Goal: Transaction & Acquisition: Purchase product/service

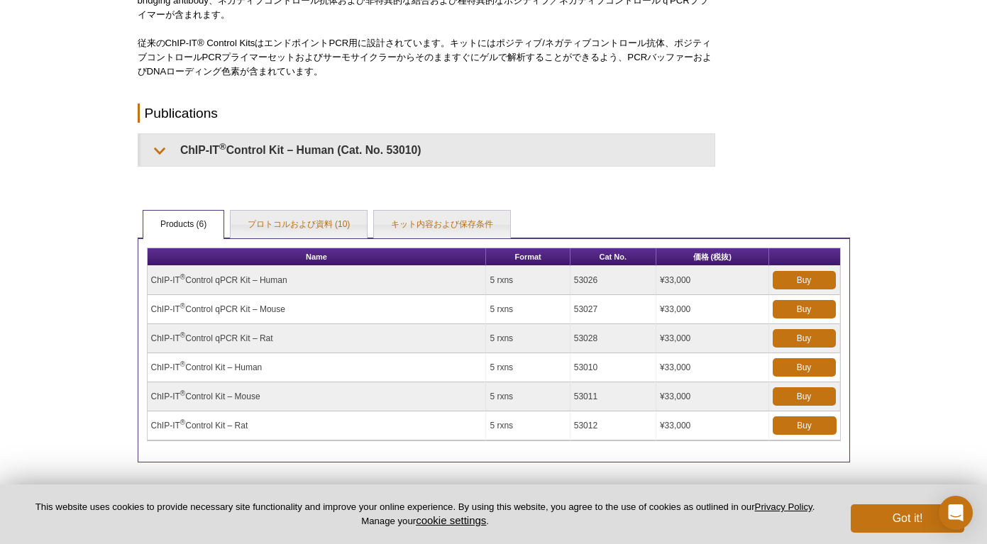
scroll to position [288, 0]
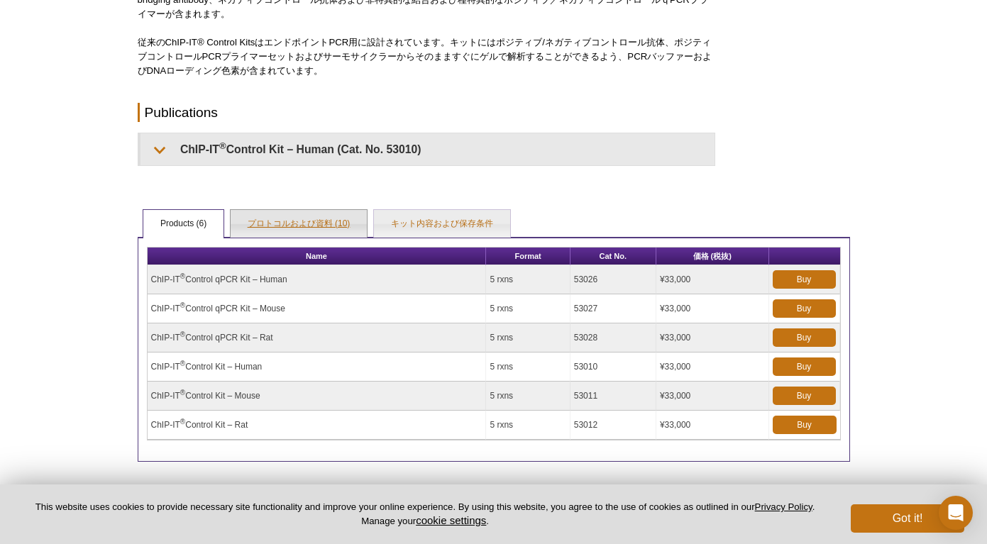
click at [273, 221] on link "プロトコルおよび資料 (10)" at bounding box center [299, 224] width 137 height 28
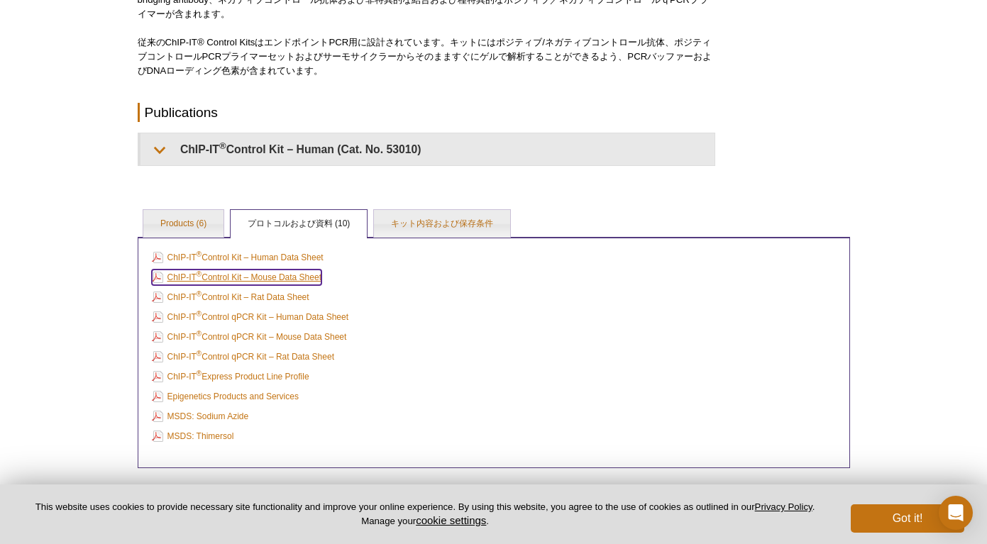
click at [286, 278] on link "ChIP-IT ® Control Kit – Mouse Data Sheet" at bounding box center [237, 278] width 170 height 16
drag, startPoint x: 337, startPoint y: 275, endPoint x: 158, endPoint y: 276, distance: 179.6
click at [158, 276] on td "ChIP-IT ® Control Kit – Mouse Data Sheet" at bounding box center [493, 277] width 691 height 18
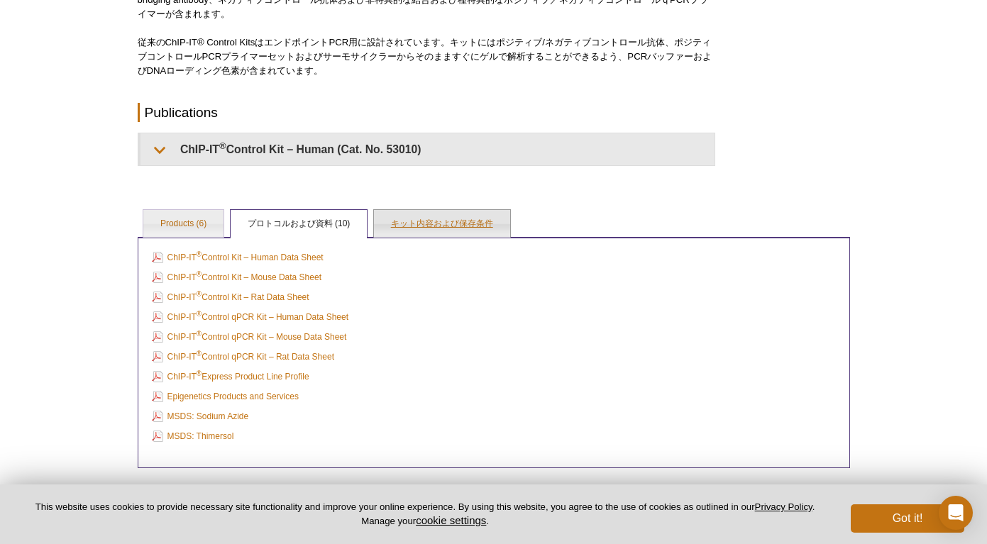
click at [441, 211] on link "キット内容および保存条件" at bounding box center [442, 224] width 136 height 28
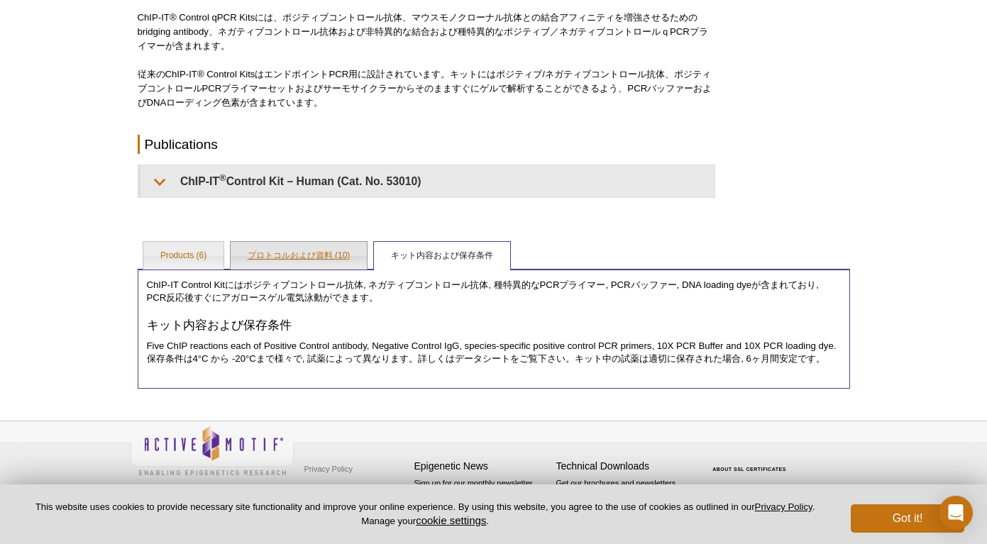
click at [348, 258] on link "プロトコルおよび資料 (10)" at bounding box center [299, 256] width 137 height 28
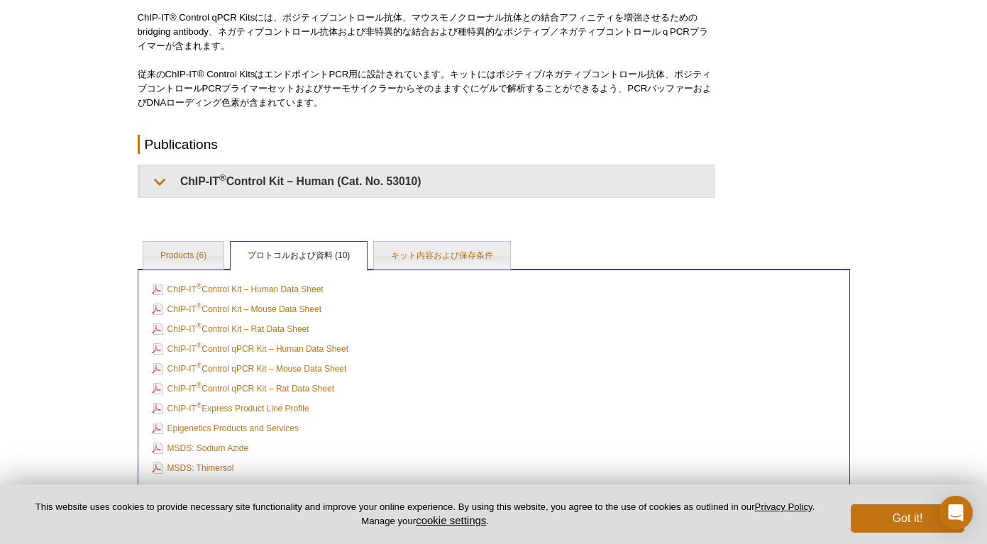
copy link "ChIP-IT ® Control Kit – Mouse Data Sheet"
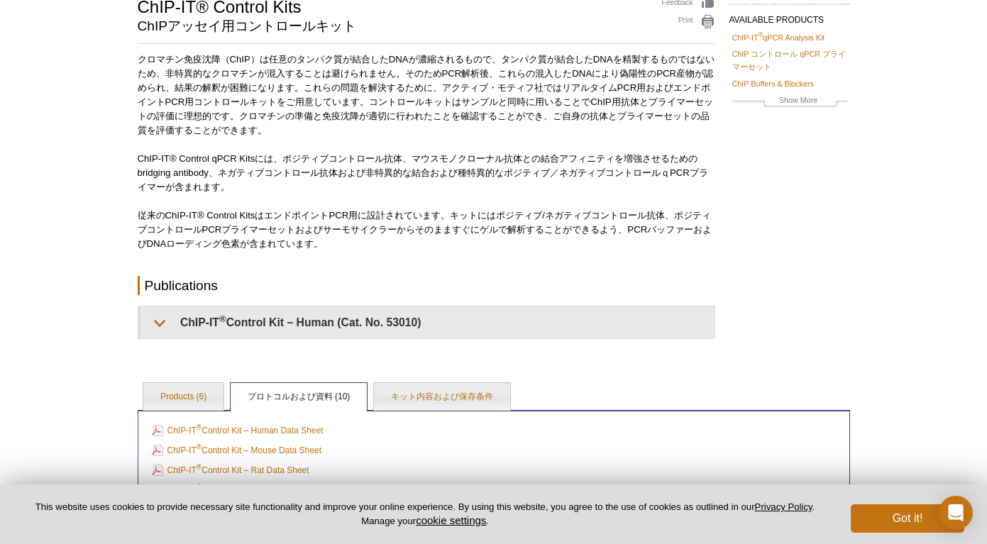
scroll to position [303, 0]
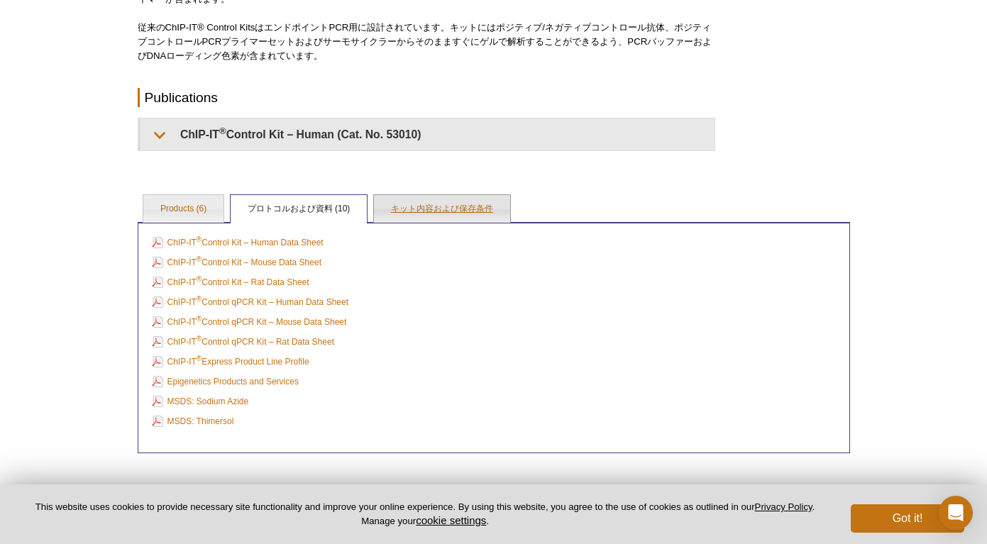
click at [449, 202] on link "キット内容および保存条件" at bounding box center [442, 209] width 136 height 28
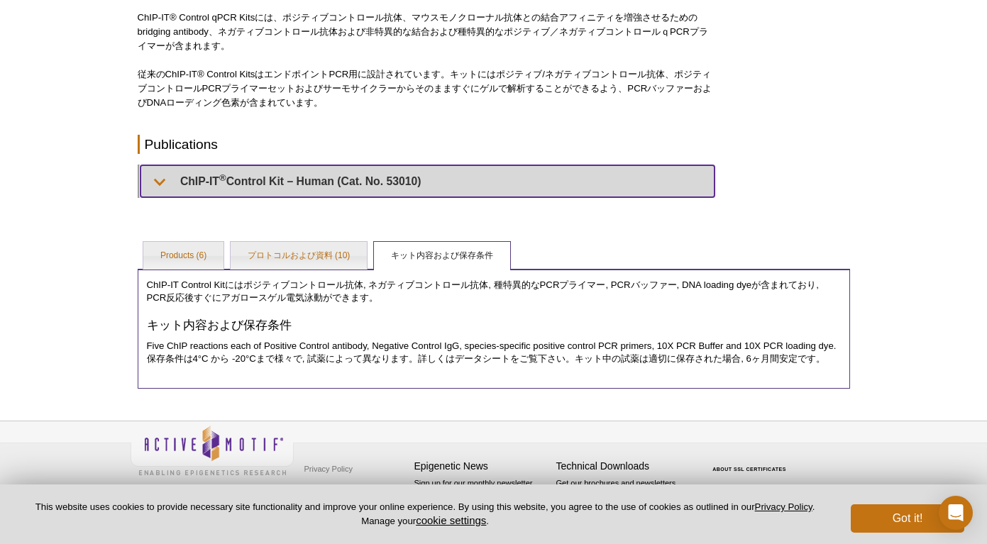
click at [327, 174] on summary "ChIP-IT ® Control Kit – Human (Cat. No. 53010)" at bounding box center [428, 181] width 574 height 32
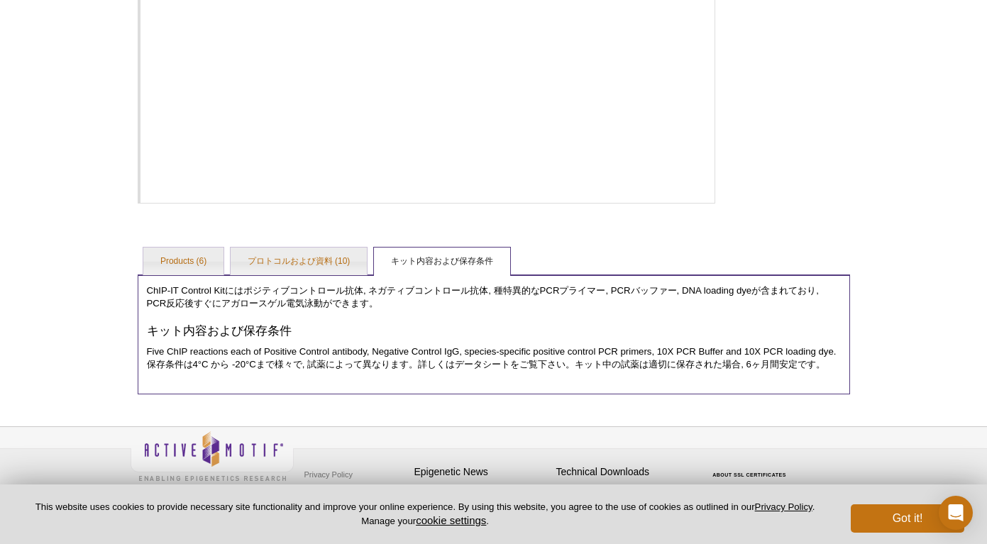
scroll to position [939, 0]
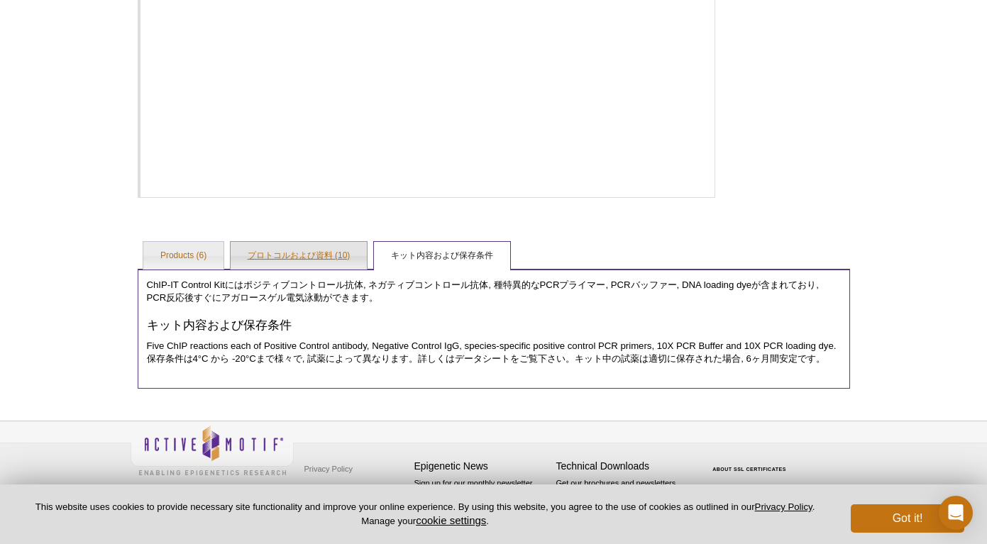
click at [305, 251] on link "プロトコルおよび資料 (10)" at bounding box center [299, 256] width 137 height 28
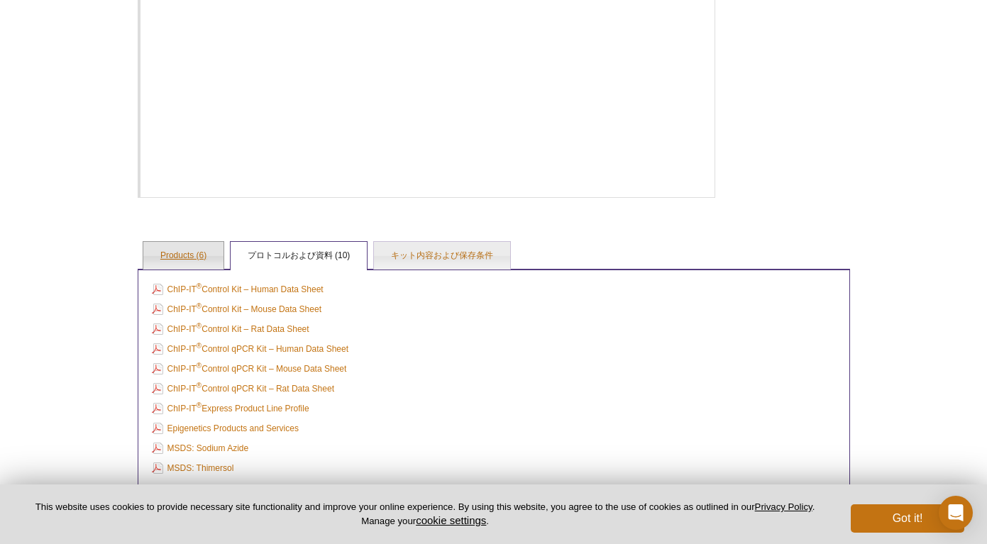
click at [201, 256] on link "Products (6)" at bounding box center [183, 256] width 80 height 28
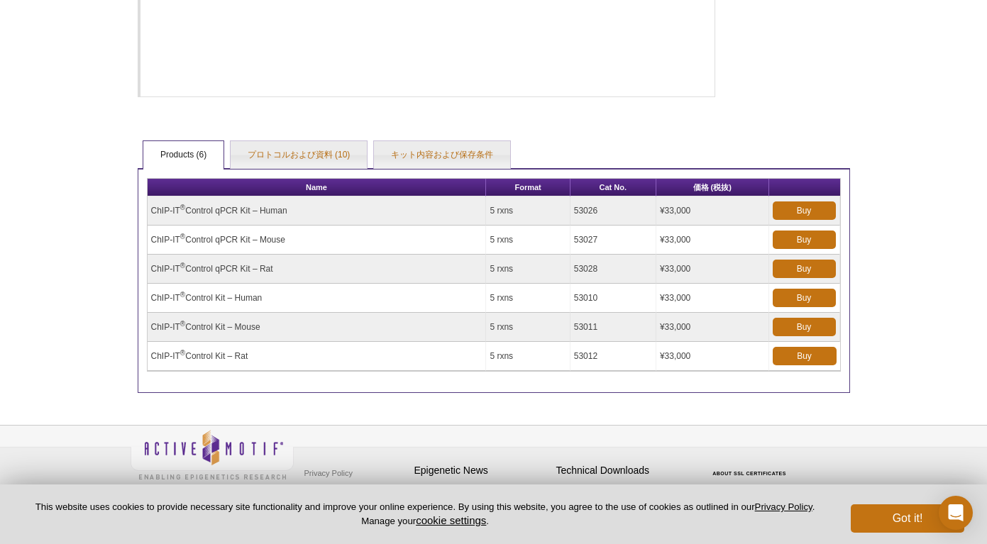
scroll to position [1044, 0]
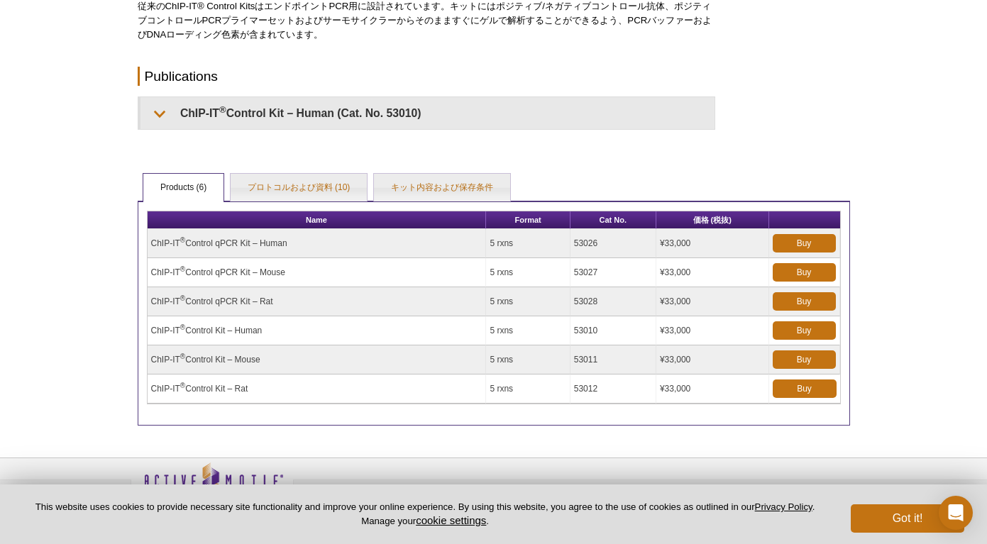
scroll to position [248, 0]
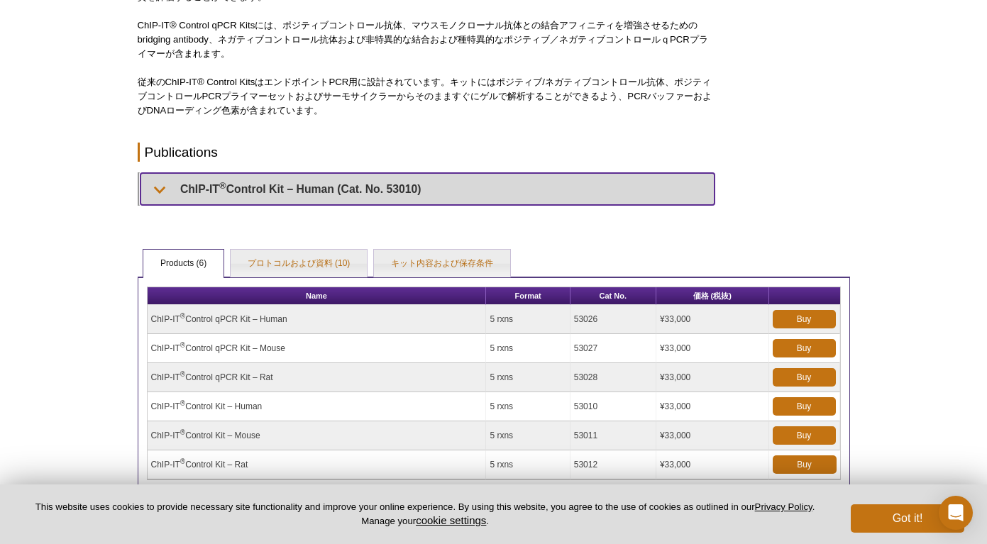
click at [164, 183] on summary "ChIP-IT ® Control Kit – Human (Cat. No. 53010)" at bounding box center [428, 189] width 574 height 32
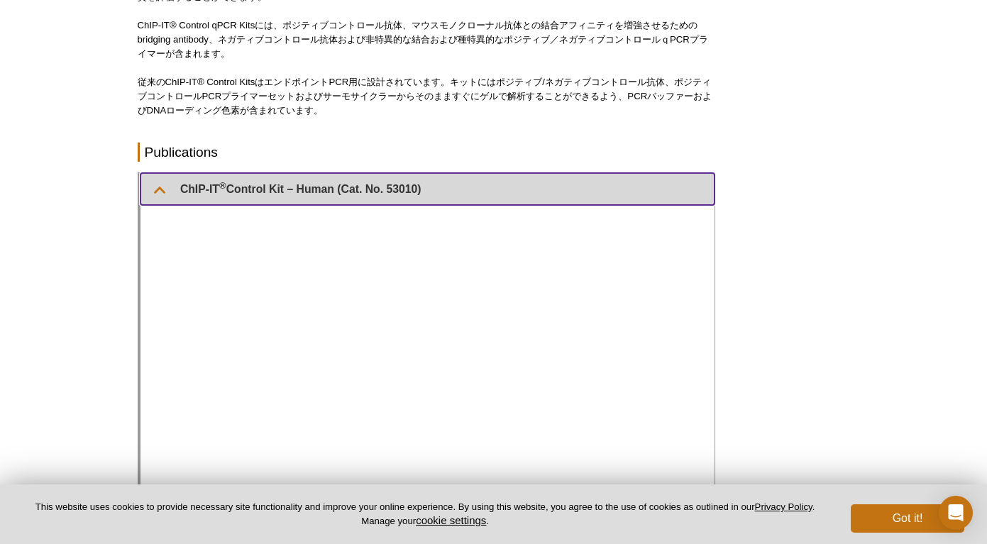
click at [164, 183] on summary "ChIP-IT ® Control Kit – Human (Cat. No. 53010)" at bounding box center [428, 189] width 574 height 32
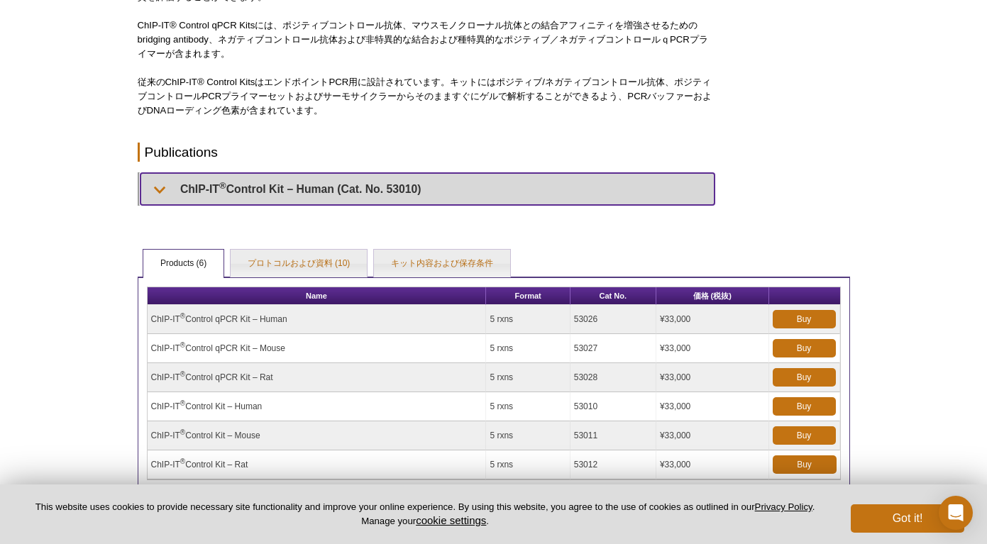
click at [165, 183] on summary "ChIP-IT ® Control Kit – Human (Cat. No. 53010)" at bounding box center [428, 189] width 574 height 32
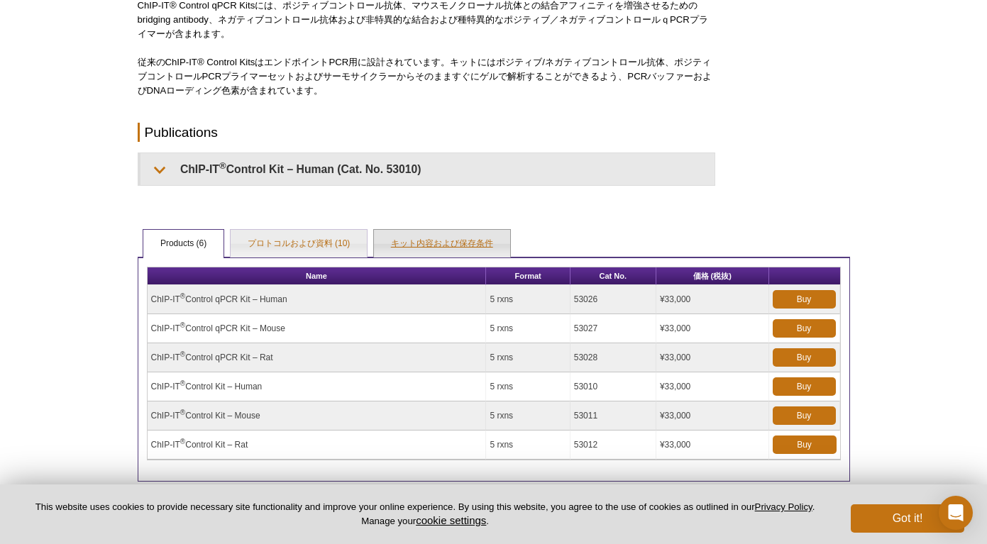
click at [443, 243] on link "キット内容および保存条件" at bounding box center [442, 244] width 136 height 28
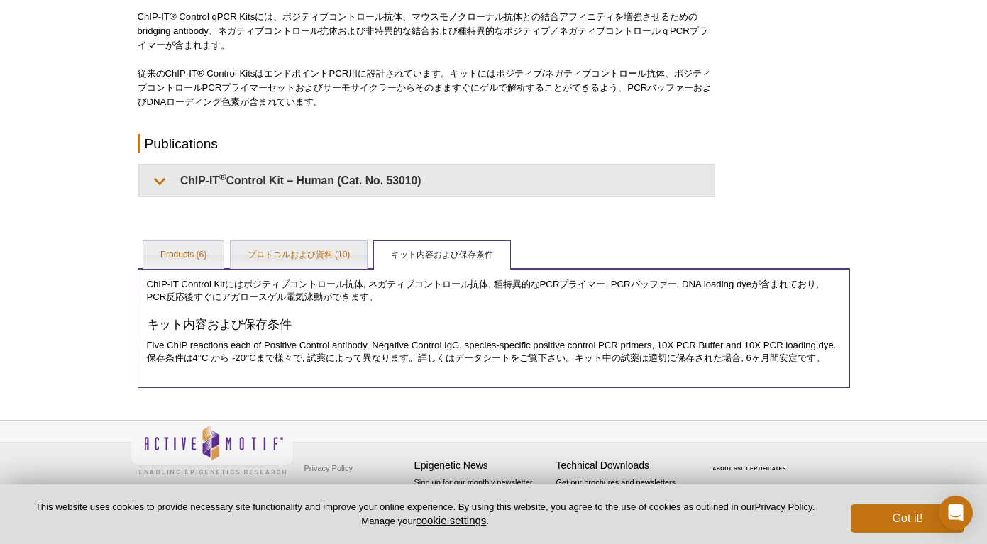
scroll to position [256, 0]
click at [290, 253] on link "プロトコルおよび資料 (10)" at bounding box center [299, 256] width 137 height 28
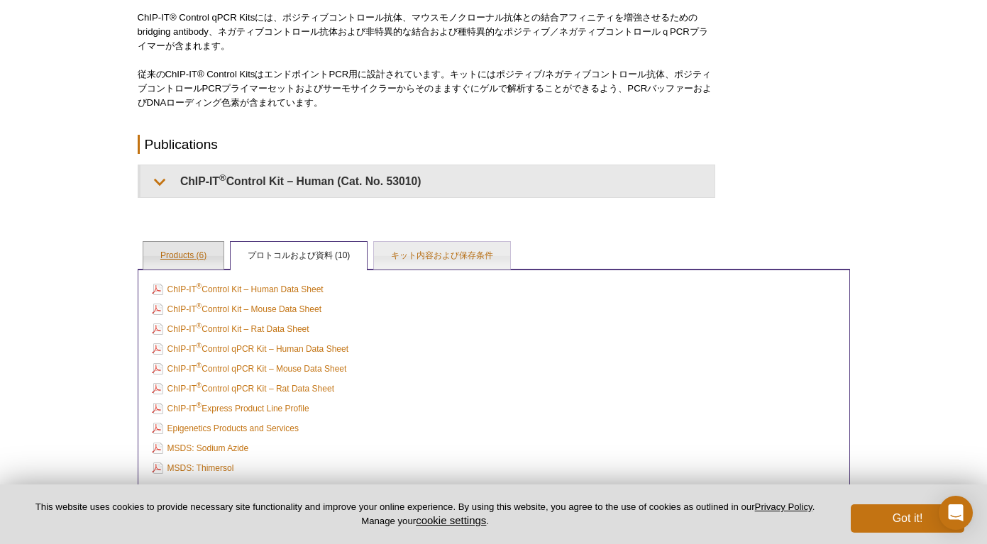
click at [184, 253] on link "Products (6)" at bounding box center [183, 256] width 80 height 28
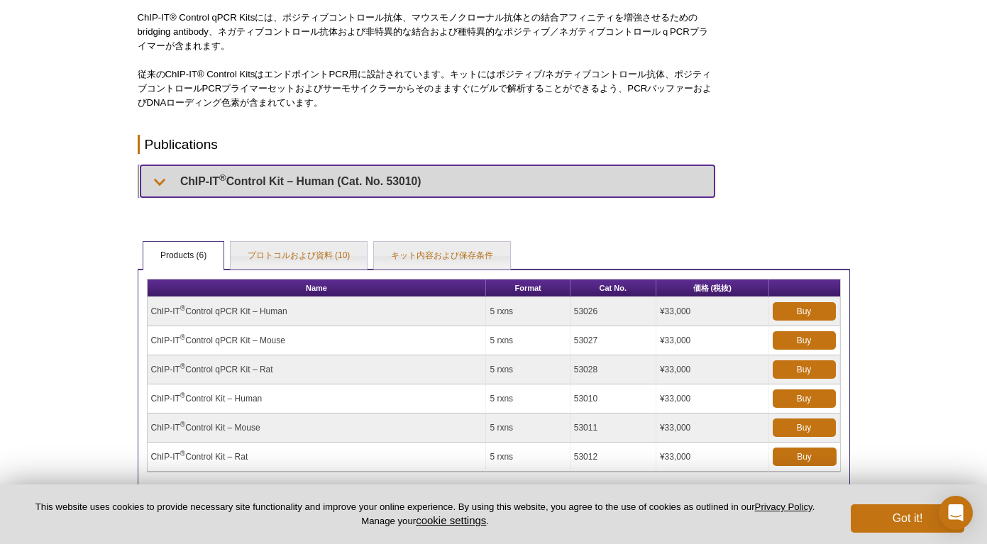
click at [305, 177] on summary "ChIP-IT ® Control Kit – Human (Cat. No. 53010)" at bounding box center [428, 181] width 574 height 32
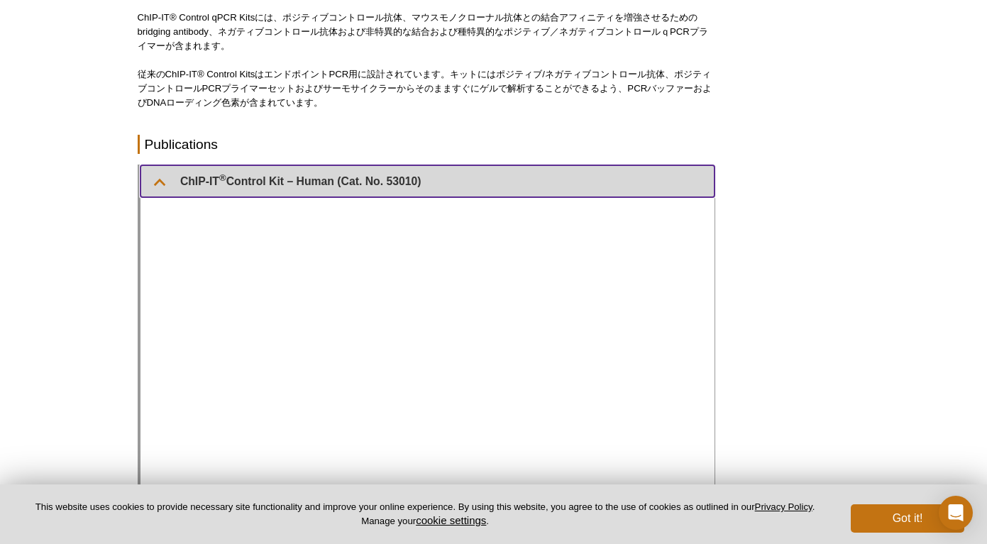
click at [305, 177] on summary "ChIP-IT ® Control Kit – Human (Cat. No. 53010)" at bounding box center [428, 181] width 574 height 32
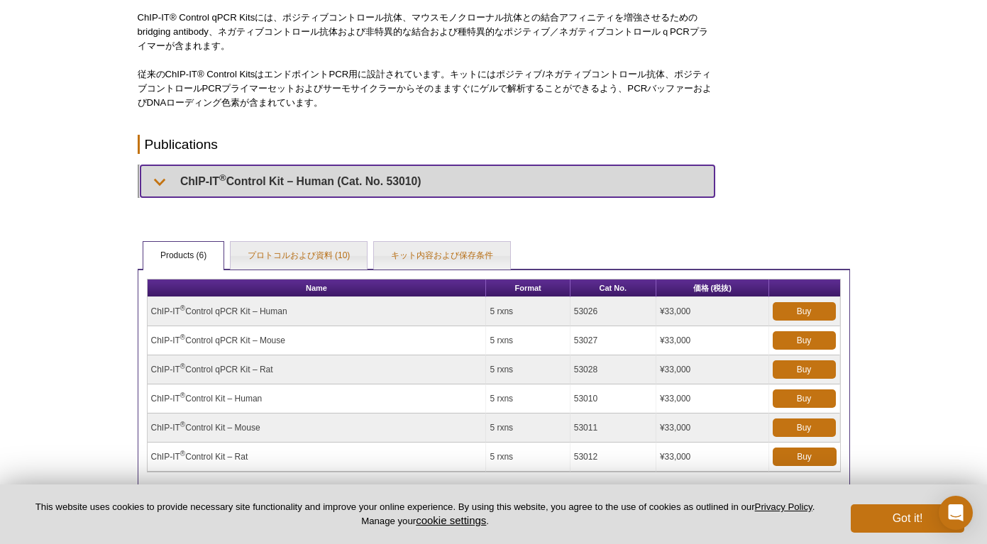
click at [305, 177] on summary "ChIP-IT ® Control Kit – Human (Cat. No. 53010)" at bounding box center [428, 181] width 574 height 32
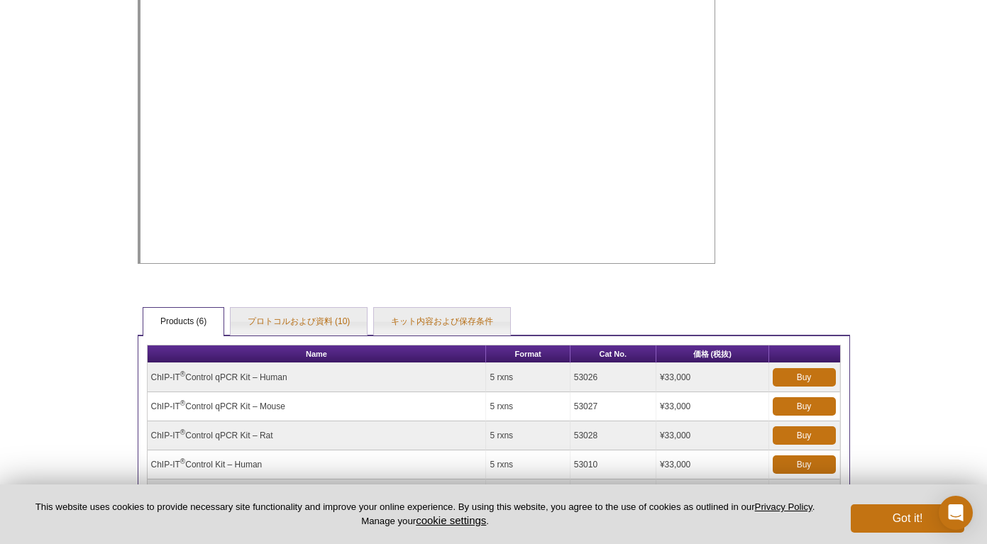
scroll to position [1044, 0]
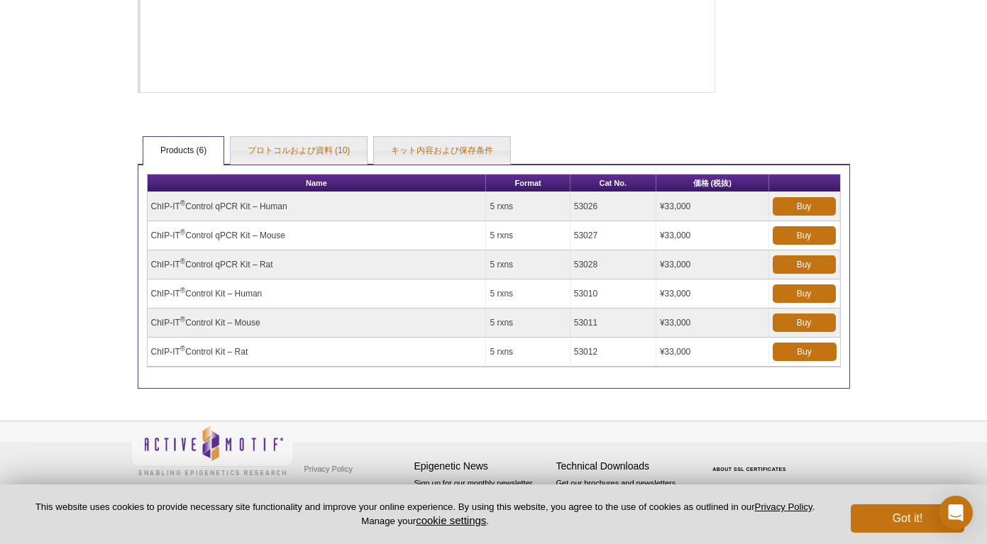
click at [261, 215] on td "ChIP-IT ® Control qPCR Kit – Human" at bounding box center [317, 206] width 339 height 29
click at [807, 324] on link "Buy" at bounding box center [804, 323] width 63 height 18
